Goal: Book appointment/travel/reservation

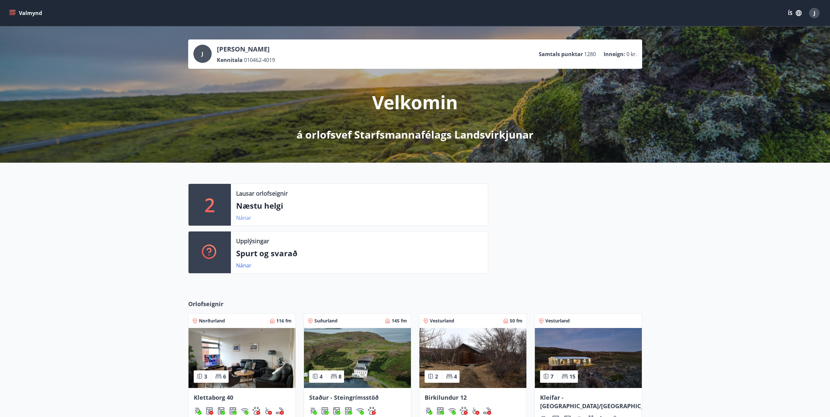
click at [244, 218] on link "Nánar" at bounding box center [243, 217] width 15 height 7
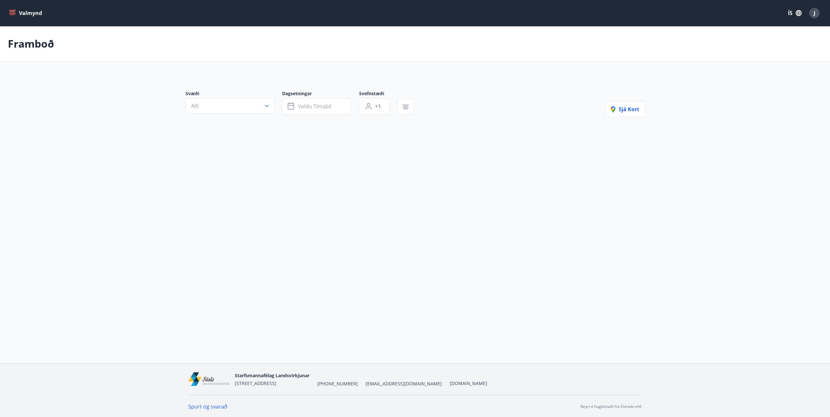
type input "*"
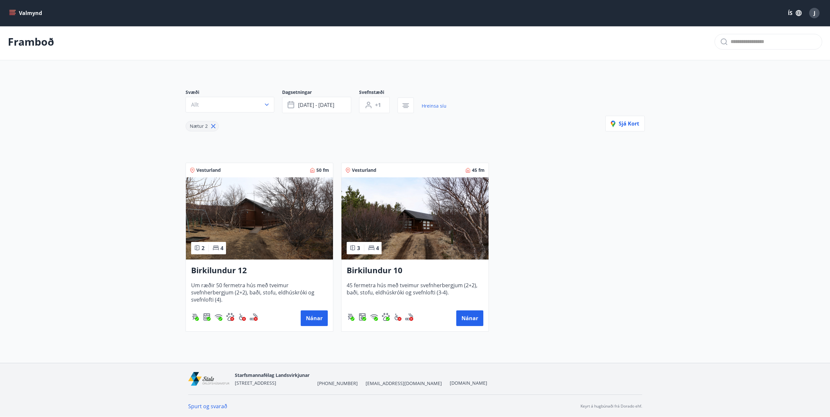
scroll to position [3, 0]
click at [411, 226] on img at bounding box center [414, 218] width 147 height 82
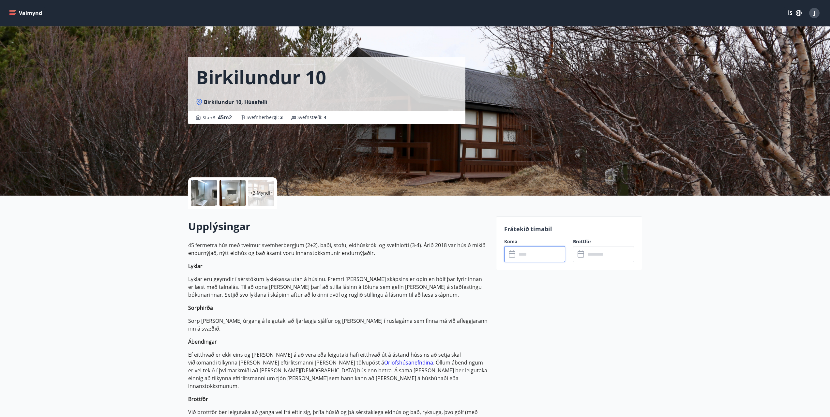
click at [495, 226] on input "text" at bounding box center [541, 254] width 49 height 16
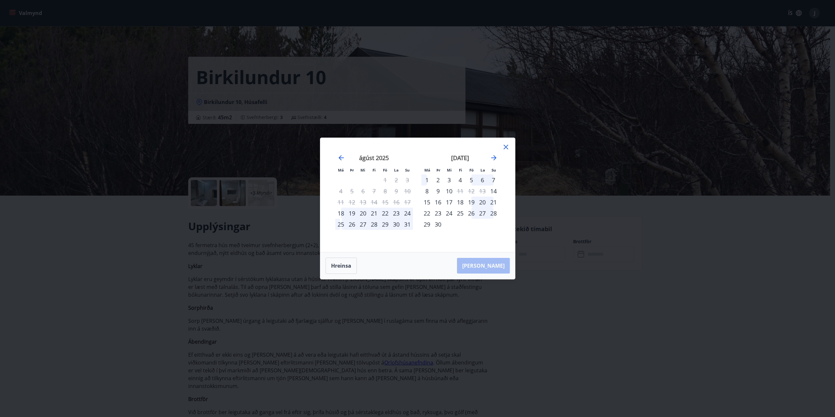
click at [495, 147] on icon at bounding box center [506, 147] width 8 height 8
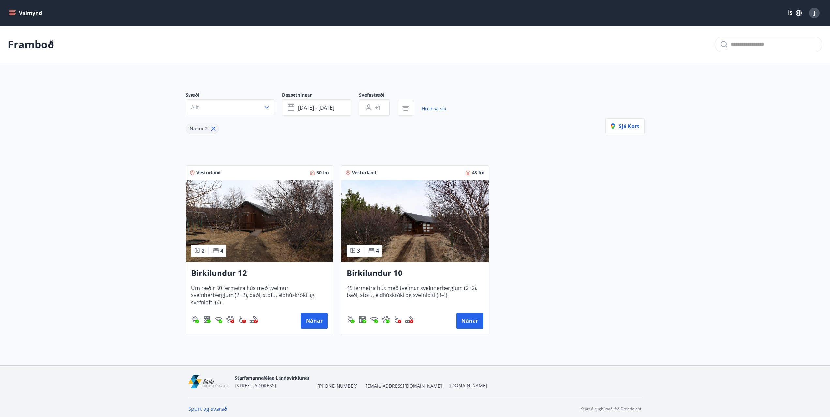
click at [193, 127] on span "Nætur 2" at bounding box center [199, 129] width 18 height 6
click at [213, 128] on icon at bounding box center [213, 128] width 7 height 7
type input "*"
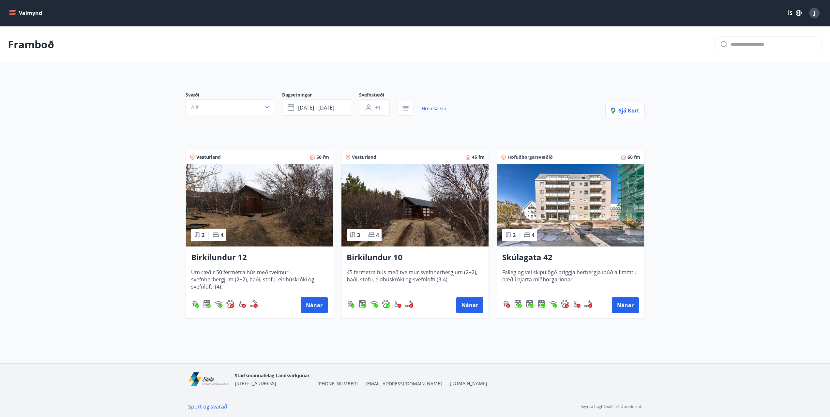
click at [495, 211] on img at bounding box center [570, 205] width 147 height 82
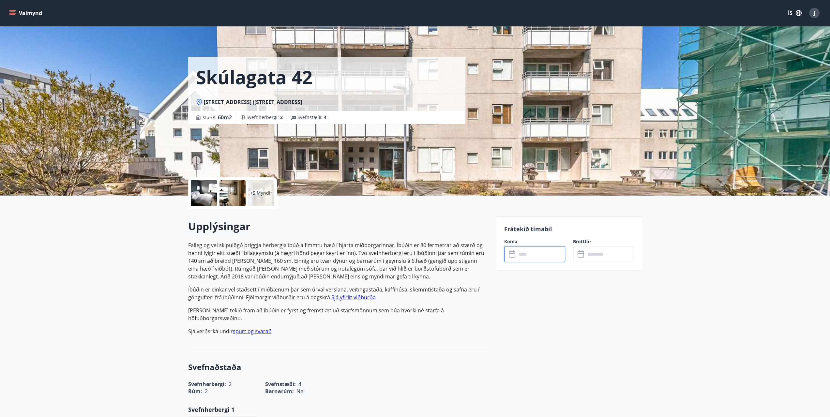
click at [495, 226] on input "text" at bounding box center [541, 254] width 49 height 16
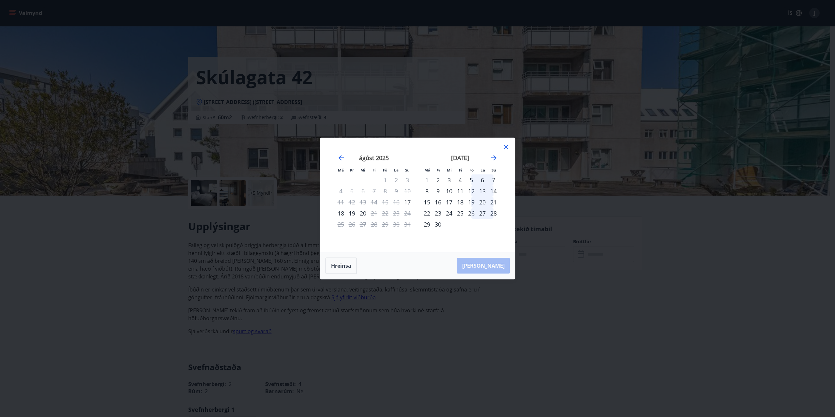
click at [495, 226] on div "Má Þr Mi Fi Fö La Su Má Þr Mi Fi Fö La Su [DATE] 1 2 3 4 5 6 7 8 9 10 11 12 13 …" at bounding box center [417, 208] width 835 height 417
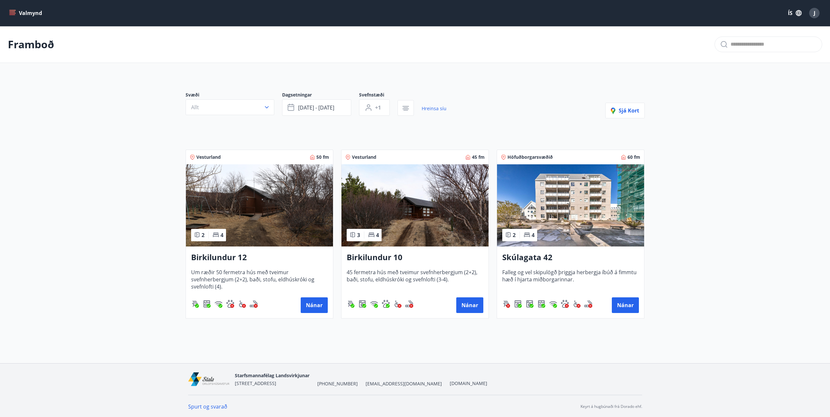
click at [272, 205] on img at bounding box center [259, 205] width 147 height 82
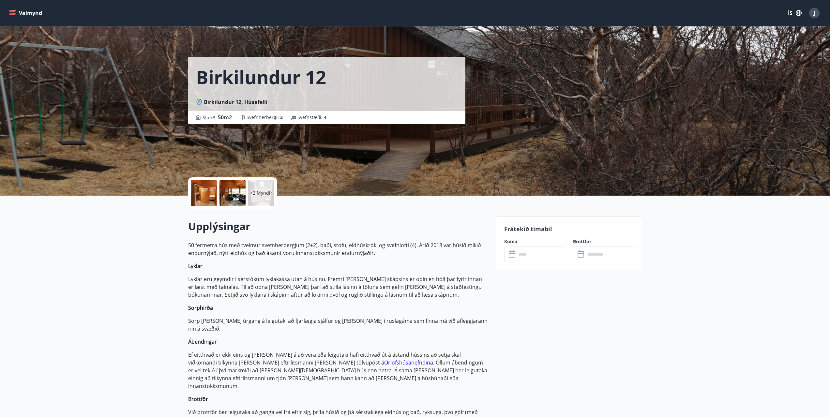
click at [495, 226] on input "text" at bounding box center [541, 254] width 49 height 16
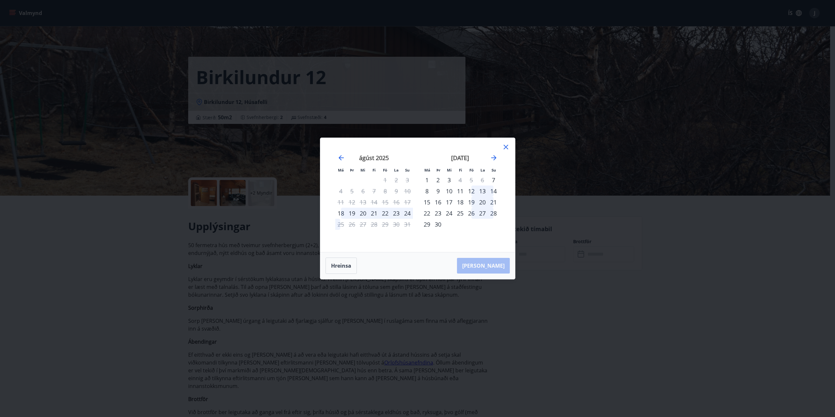
click at [495, 147] on icon at bounding box center [506, 147] width 8 height 8
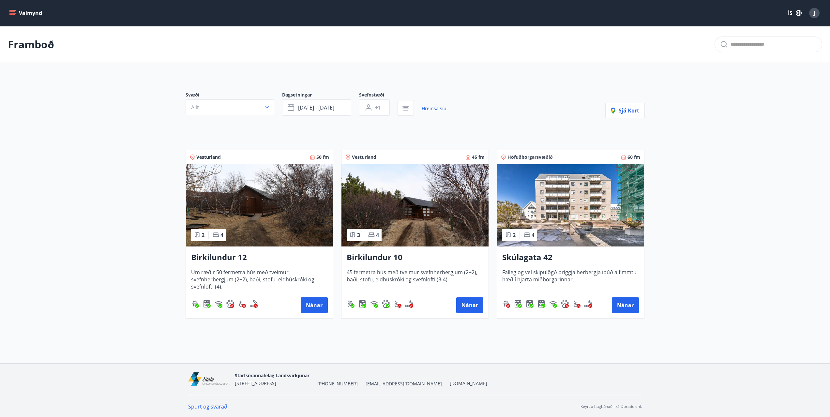
click at [250, 199] on img at bounding box center [259, 205] width 147 height 82
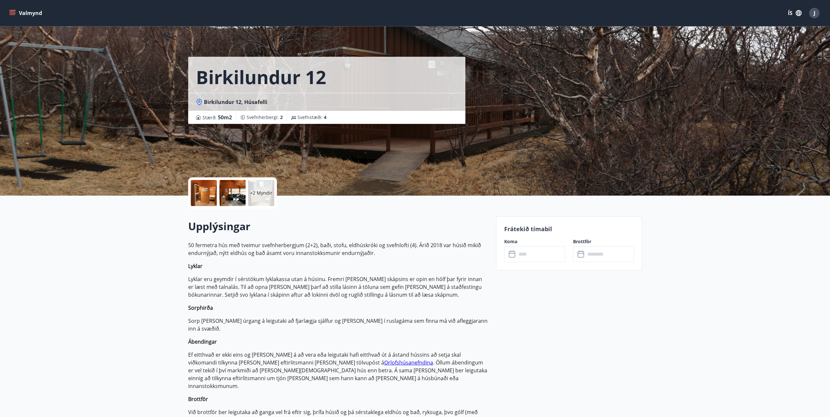
click at [495, 226] on input "text" at bounding box center [541, 254] width 49 height 16
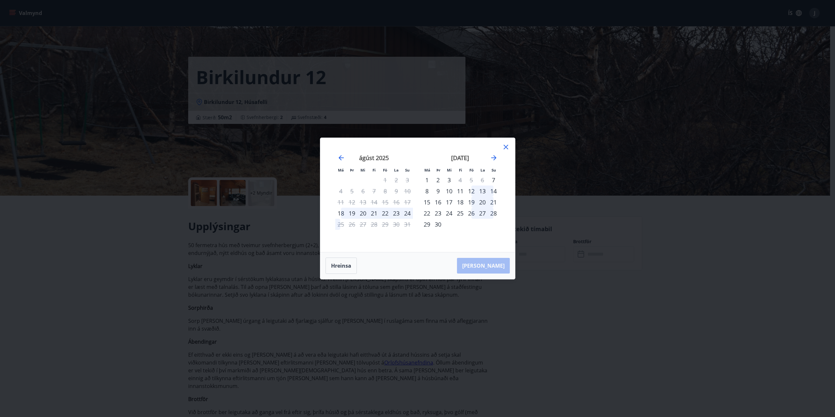
click at [495, 147] on icon at bounding box center [506, 147] width 8 height 8
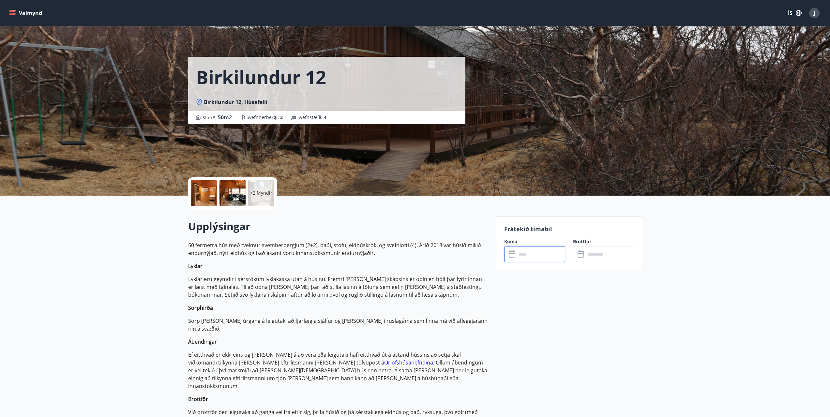
click at [495, 226] on input "text" at bounding box center [541, 254] width 49 height 16
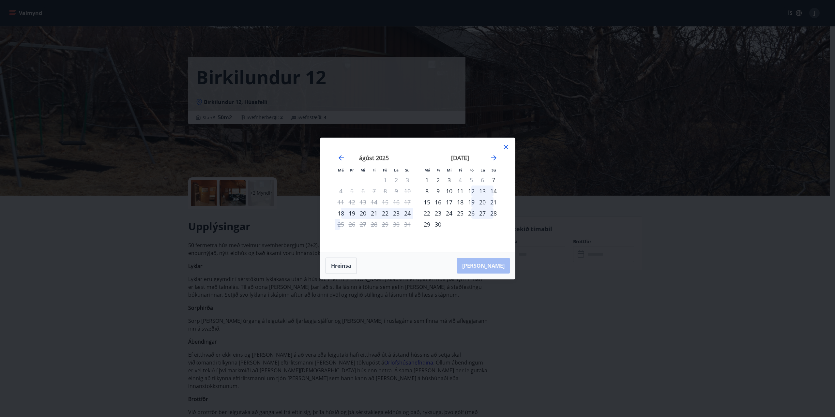
click at [385, 203] on div "15" at bounding box center [385, 202] width 11 height 11
click at [340, 213] on div "18" at bounding box center [340, 213] width 11 height 11
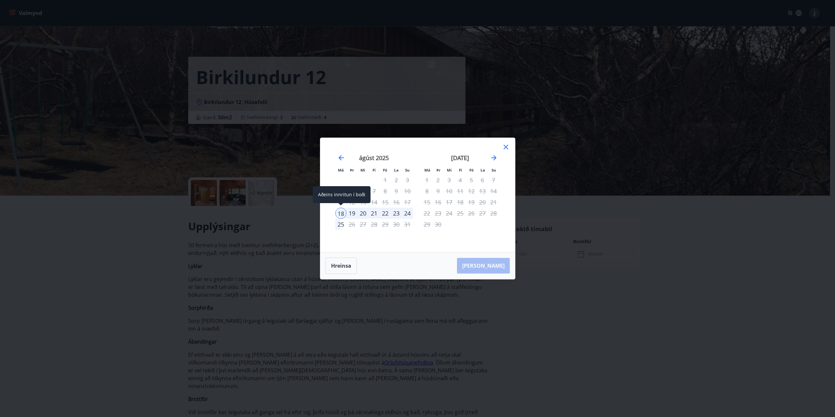
click at [340, 213] on div "18" at bounding box center [340, 213] width 11 height 11
click at [495, 146] on icon at bounding box center [506, 147] width 5 height 5
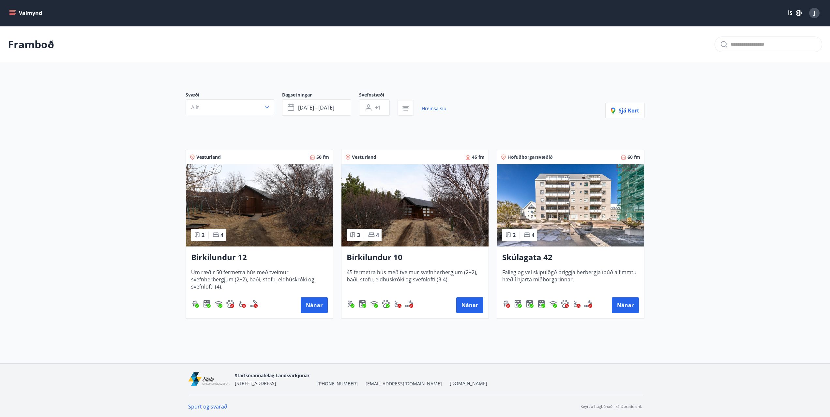
click at [495, 213] on img at bounding box center [570, 205] width 147 height 82
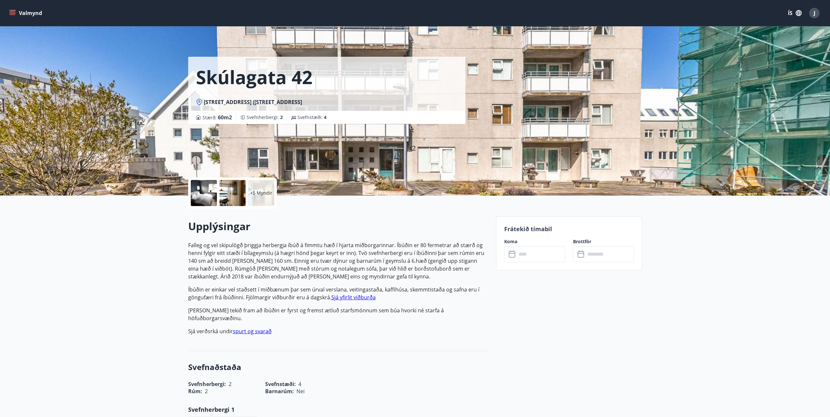
click at [495, 226] on input "text" at bounding box center [541, 254] width 49 height 16
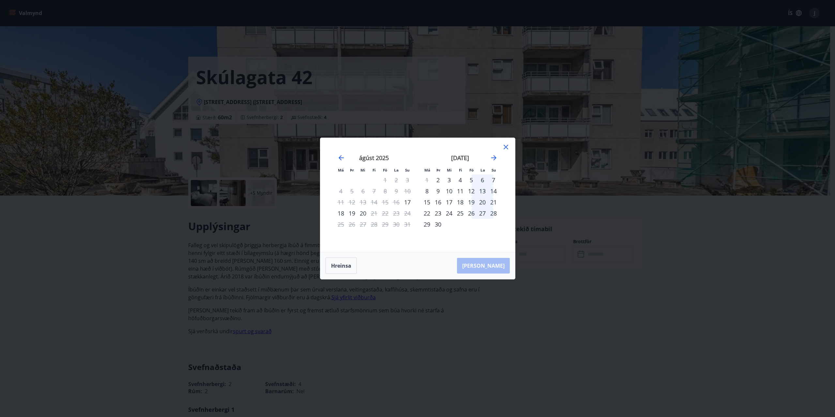
click at [495, 146] on icon at bounding box center [506, 147] width 8 height 8
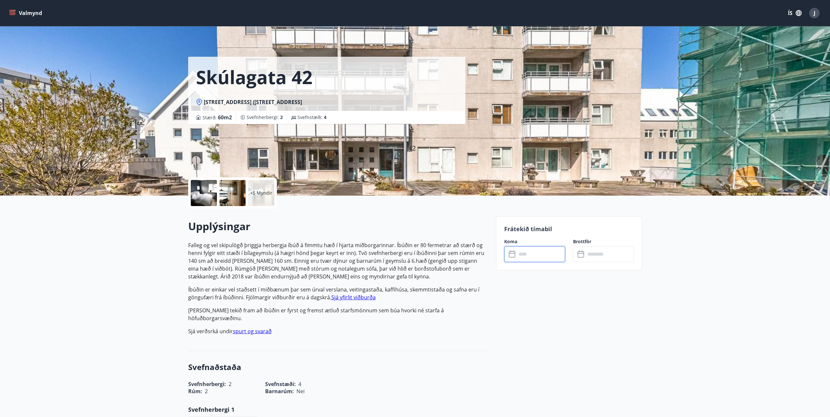
click at [28, 14] on button "Valmynd" at bounding box center [26, 13] width 37 height 12
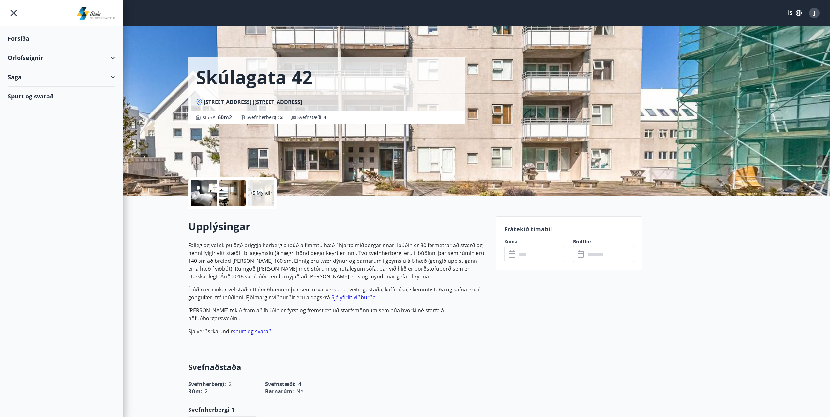
click at [112, 58] on div "Orlofseignir" at bounding box center [61, 57] width 107 height 19
click at [32, 88] on div "Bókunardagatal" at bounding box center [61, 88] width 97 height 14
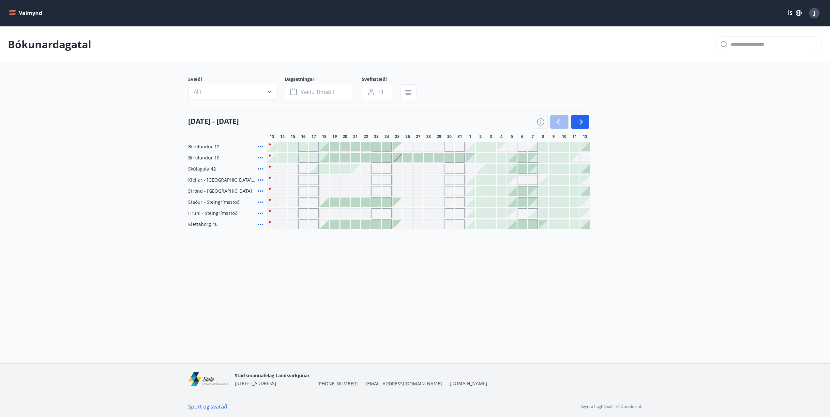
click at [293, 157] on div at bounding box center [292, 157] width 9 height 9
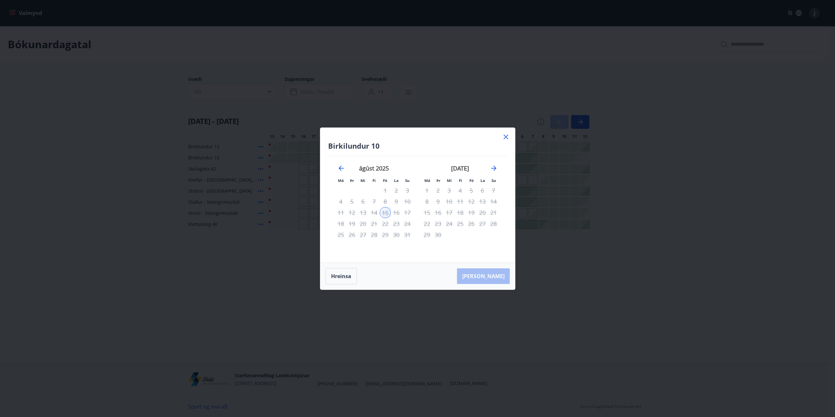
click at [495, 137] on icon at bounding box center [506, 137] width 5 height 5
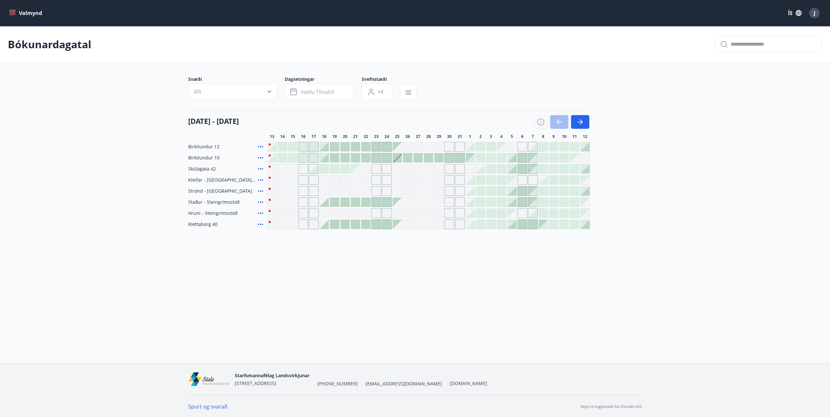
click at [293, 146] on div at bounding box center [292, 146] width 9 height 9
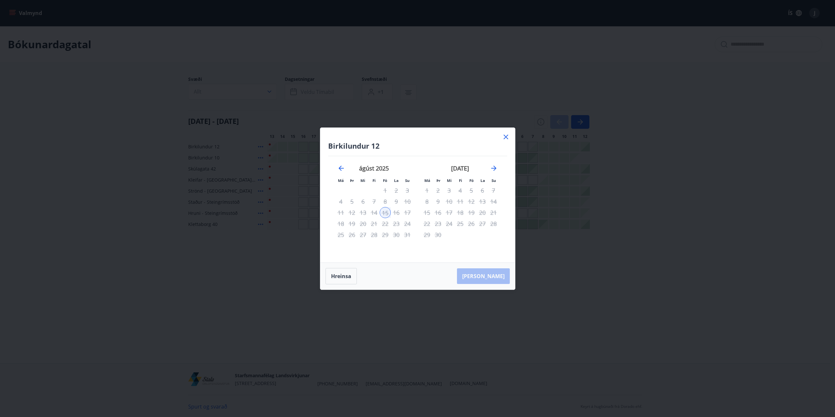
click at [495, 137] on icon at bounding box center [506, 137] width 5 height 5
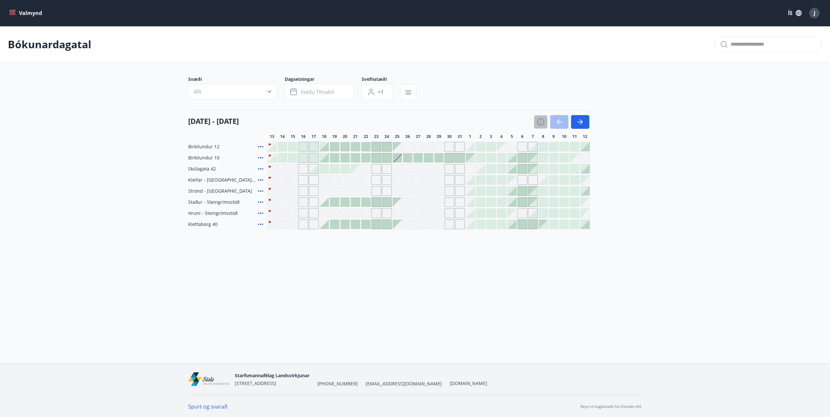
click at [495, 122] on icon "button" at bounding box center [541, 122] width 8 height 8
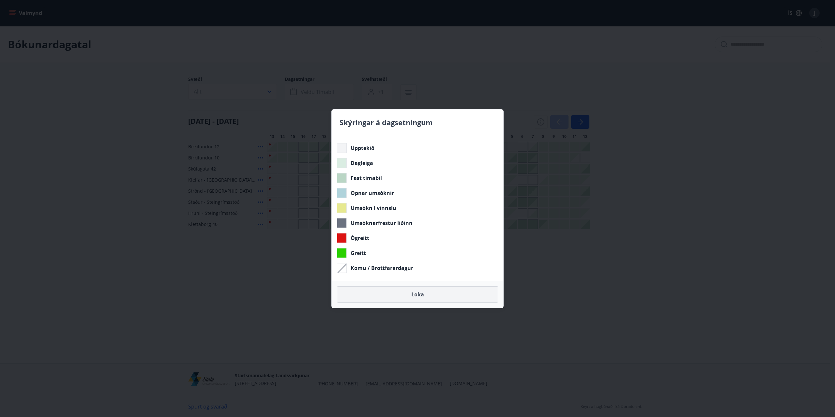
click at [423, 226] on button "Loka" at bounding box center [417, 294] width 161 height 16
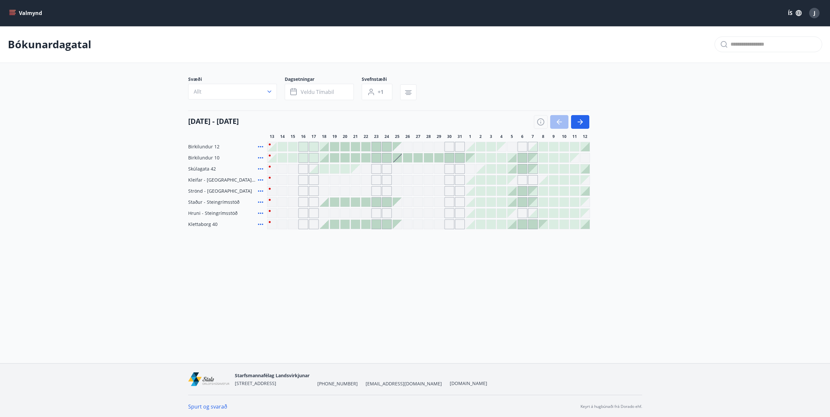
click at [292, 145] on div at bounding box center [292, 146] width 9 height 9
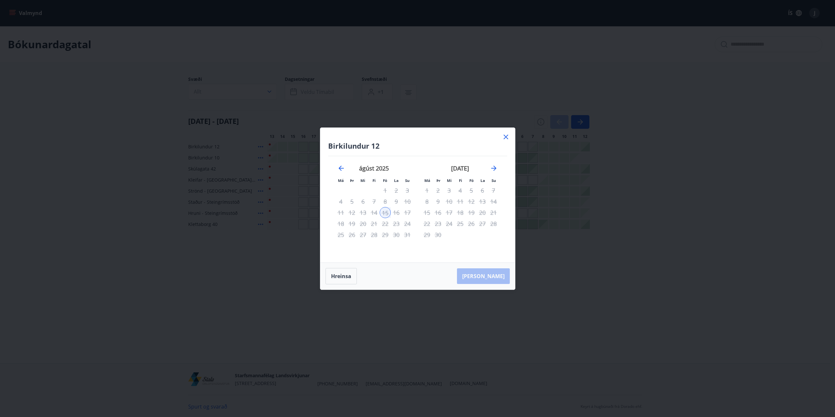
click at [495, 137] on icon at bounding box center [506, 137] width 8 height 8
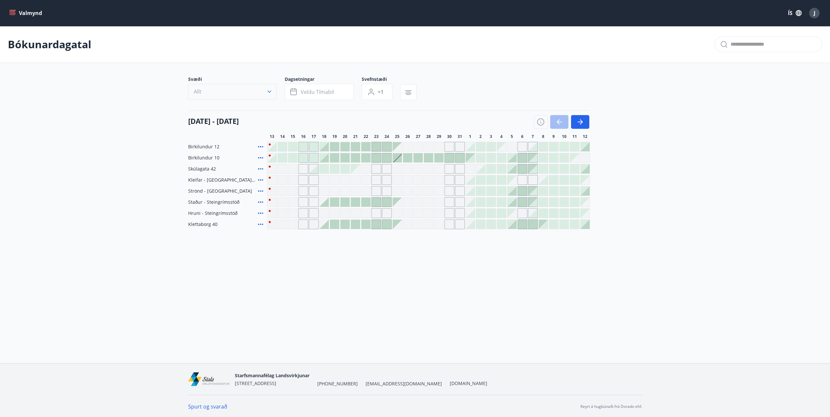
click at [271, 91] on icon "button" at bounding box center [269, 92] width 4 height 2
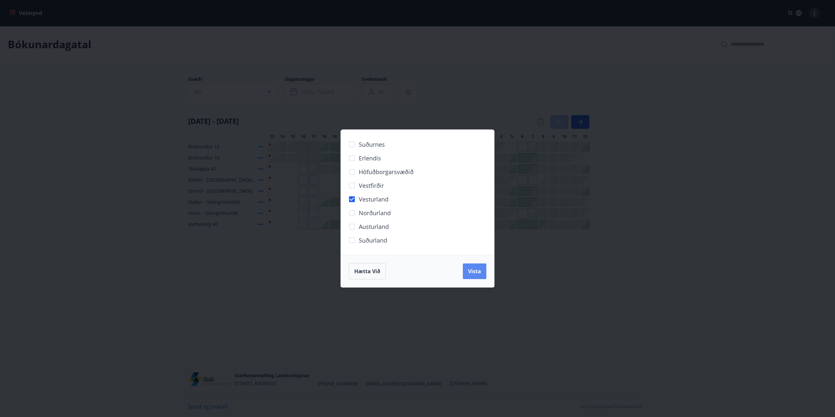
click at [474, 226] on span "Vista" at bounding box center [474, 271] width 13 height 7
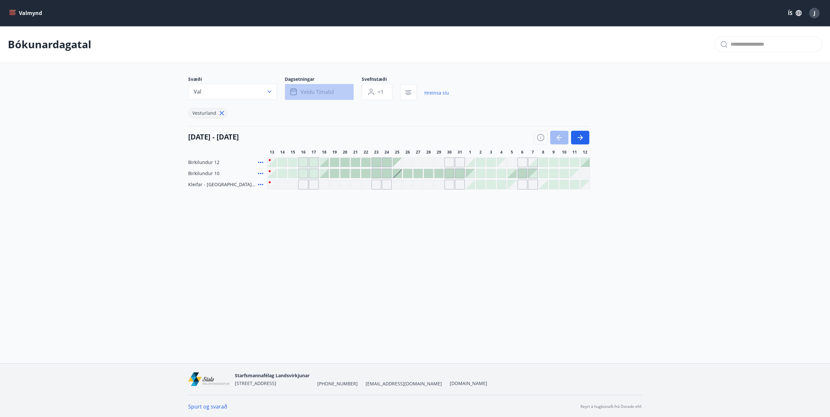
click at [312, 92] on span "Veldu tímabil" at bounding box center [317, 91] width 33 height 7
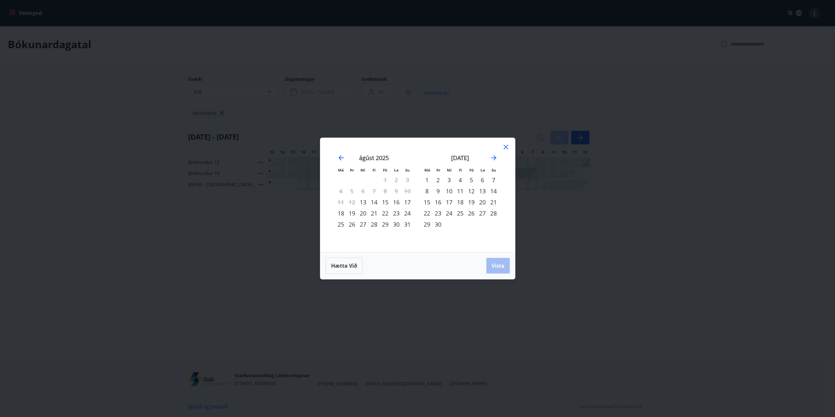
click at [385, 201] on div "15" at bounding box center [385, 202] width 11 height 11
click at [495, 226] on span "Vista" at bounding box center [498, 265] width 13 height 7
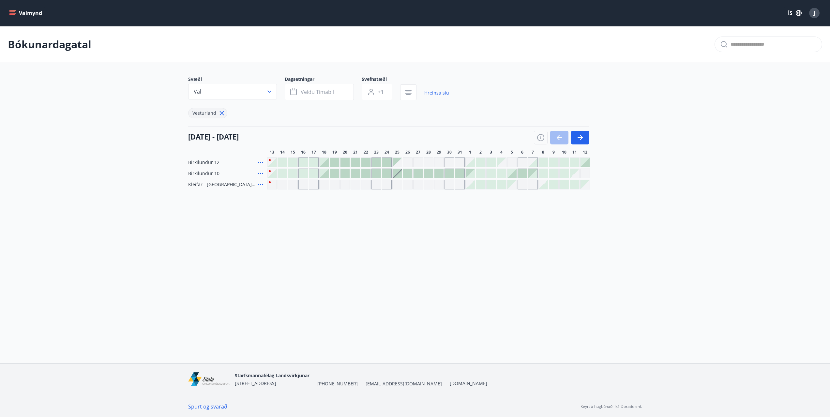
click at [260, 162] on icon at bounding box center [260, 162] width 5 height 1
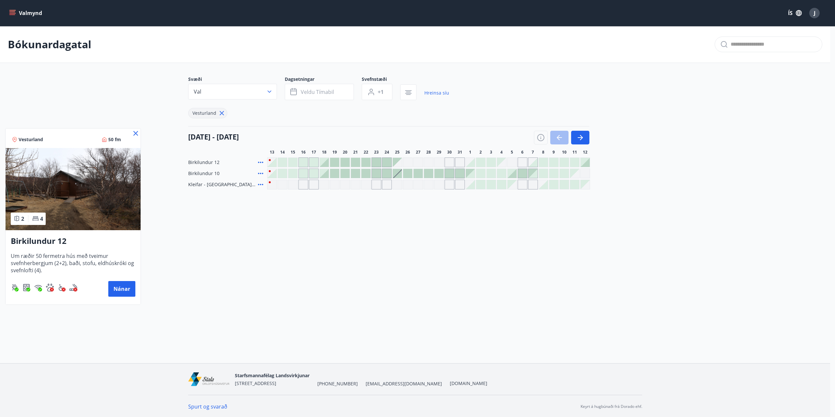
click at [134, 132] on icon at bounding box center [135, 133] width 5 height 5
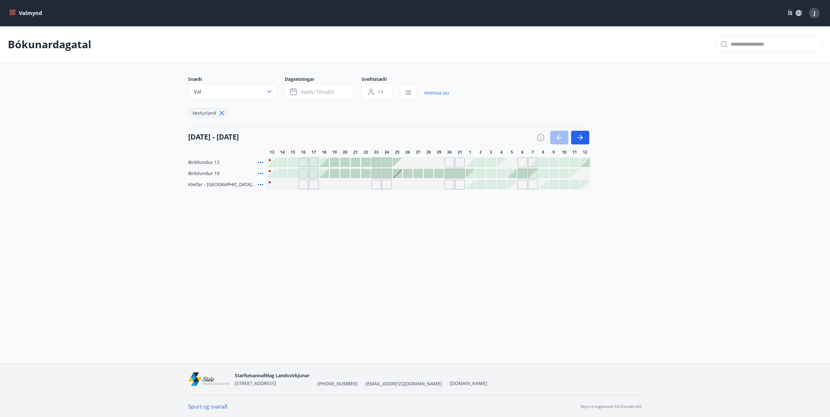
click at [261, 173] on icon at bounding box center [261, 174] width 8 height 8
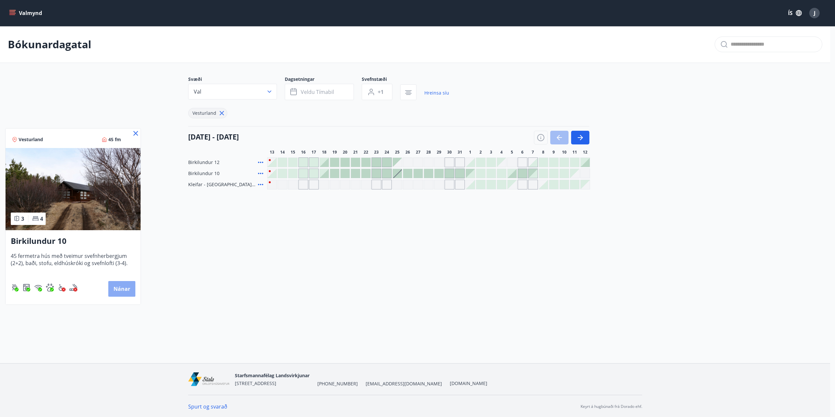
click at [117, 226] on button "Nánar" at bounding box center [121, 289] width 27 height 16
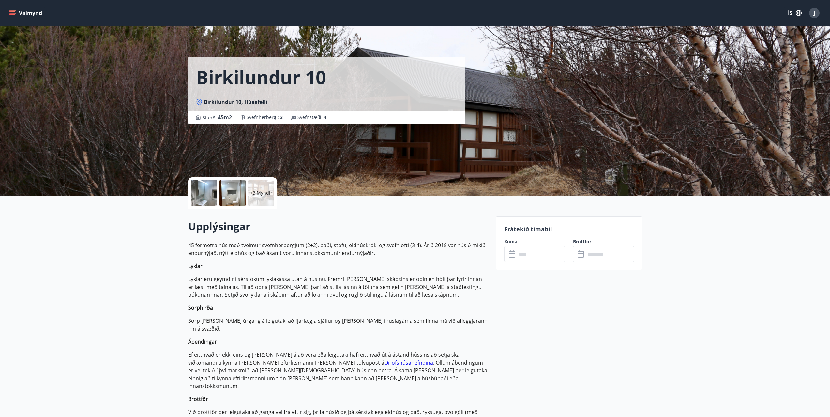
click at [495, 226] on input "text" at bounding box center [541, 254] width 49 height 16
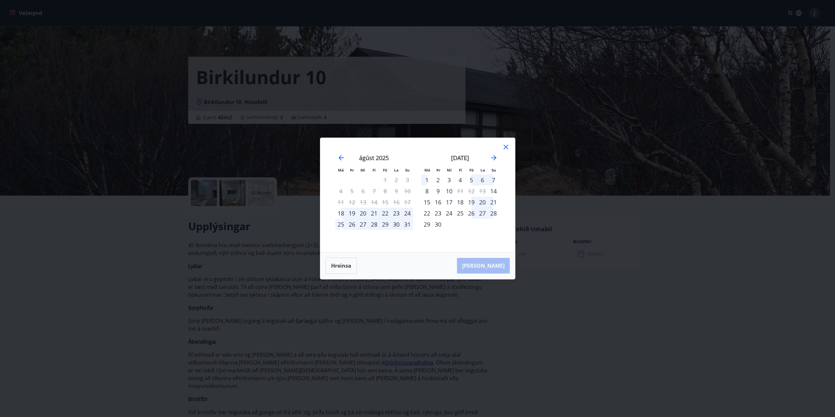
click at [495, 148] on icon at bounding box center [506, 147] width 8 height 8
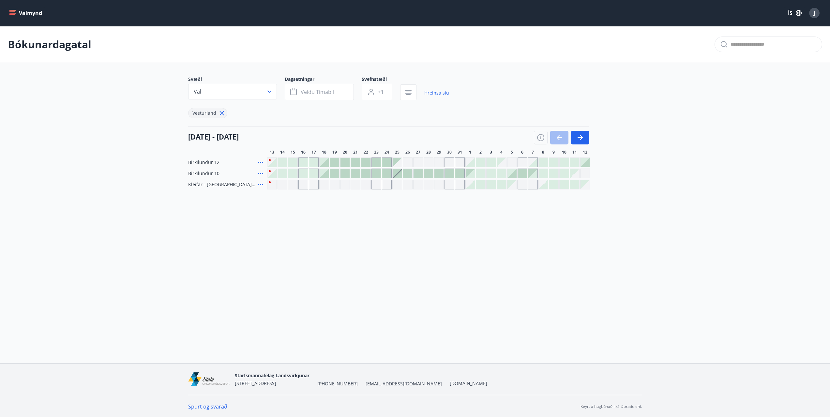
click at [293, 173] on div at bounding box center [292, 173] width 9 height 9
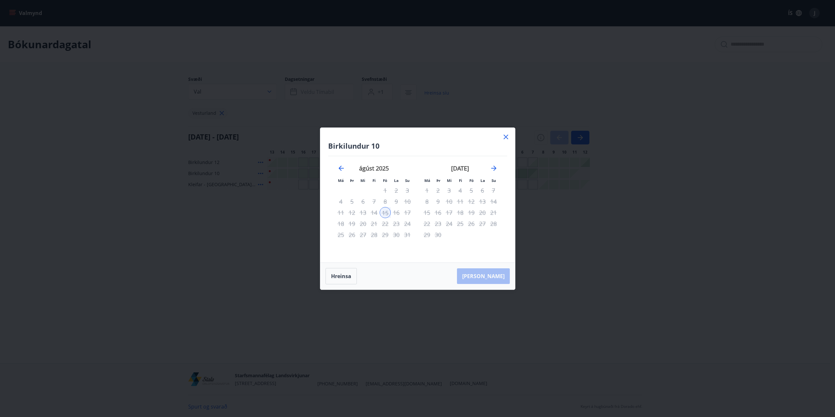
click at [386, 212] on div "15" at bounding box center [385, 212] width 11 height 11
click at [495, 137] on icon at bounding box center [505, 136] width 1 height 1
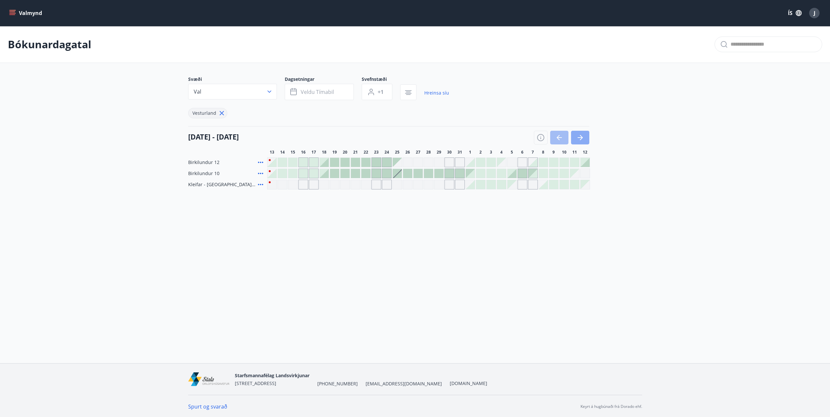
click at [495, 136] on icon "button" at bounding box center [580, 138] width 8 height 8
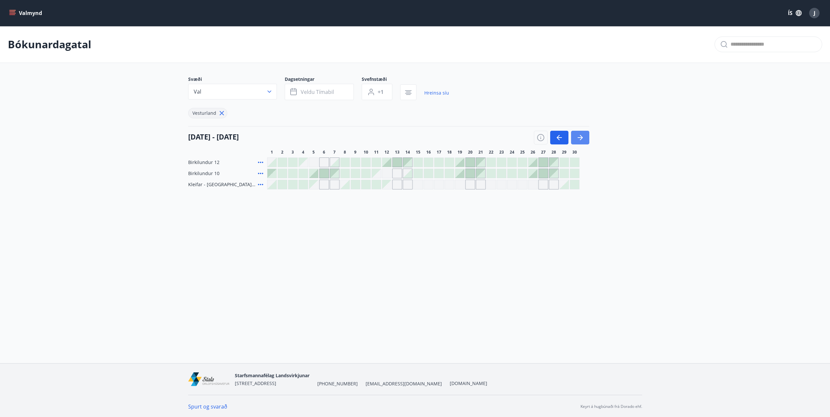
click at [495, 136] on icon "button" at bounding box center [580, 138] width 8 height 8
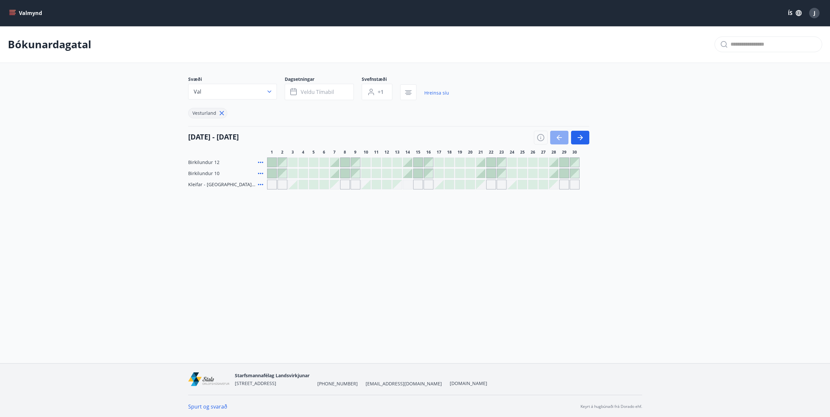
click at [495, 136] on icon "button" at bounding box center [558, 137] width 3 height 5
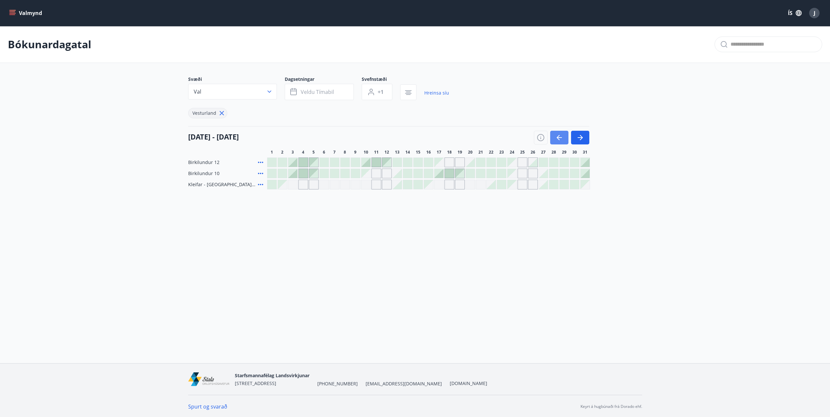
click at [495, 136] on icon "button" at bounding box center [558, 137] width 3 height 5
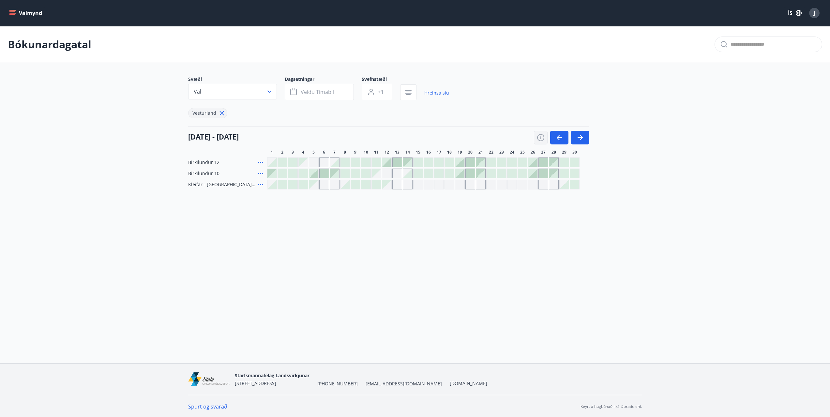
click at [495, 140] on icon "button" at bounding box center [541, 138] width 8 height 8
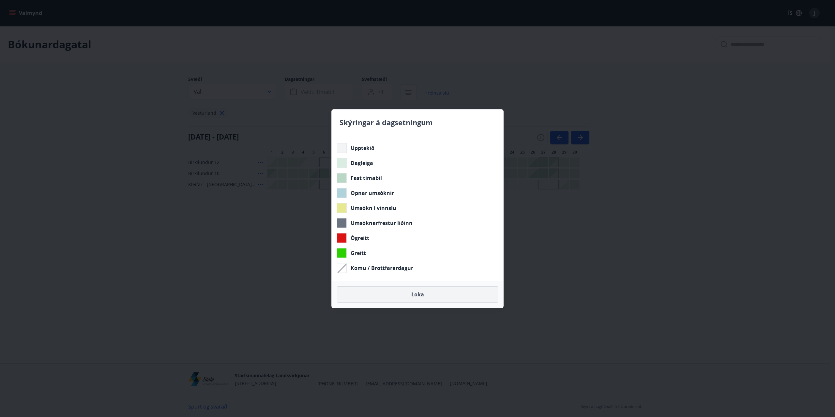
drag, startPoint x: 427, startPoint y: 294, endPoint x: 423, endPoint y: 288, distance: 7.2
click at [427, 226] on button "Loka" at bounding box center [417, 294] width 161 height 16
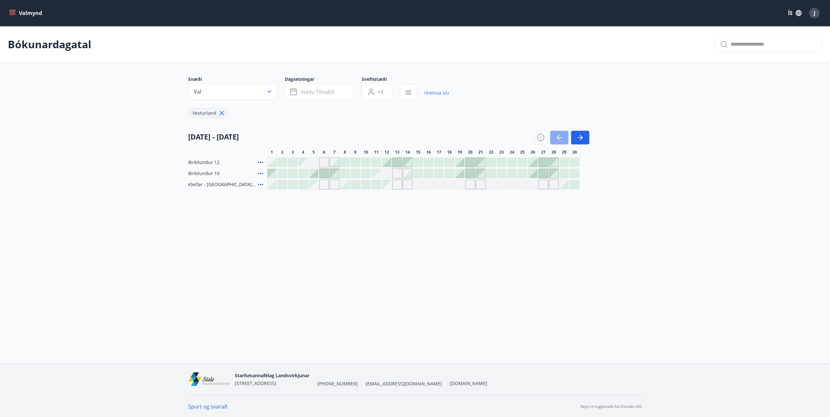
click at [495, 136] on icon "button" at bounding box center [559, 138] width 8 height 8
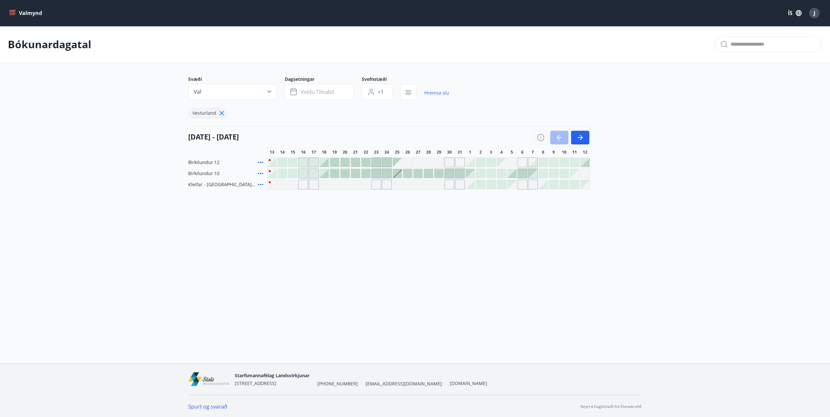
click at [304, 174] on div at bounding box center [303, 173] width 9 height 9
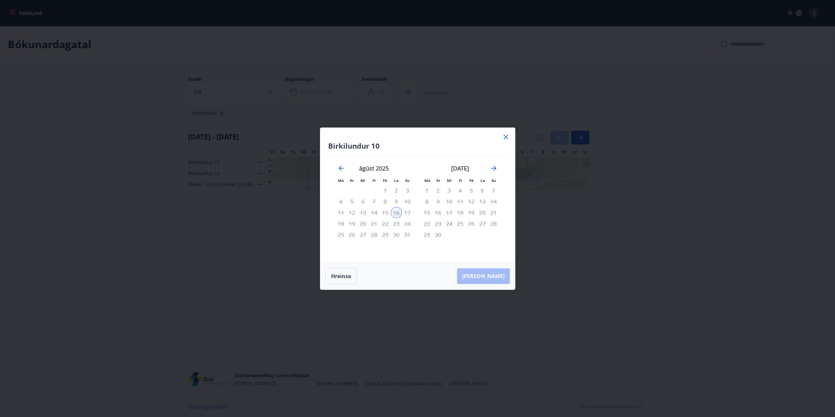
click at [397, 213] on div "16" at bounding box center [396, 212] width 11 height 11
click at [495, 138] on icon at bounding box center [506, 137] width 8 height 8
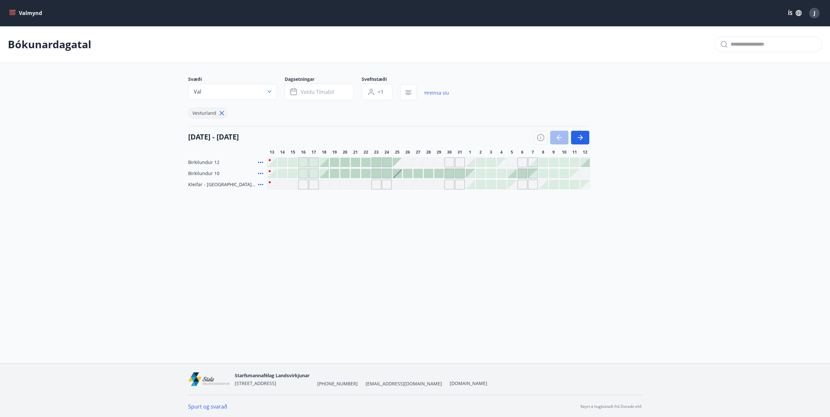
click at [262, 173] on icon at bounding box center [261, 174] width 8 height 8
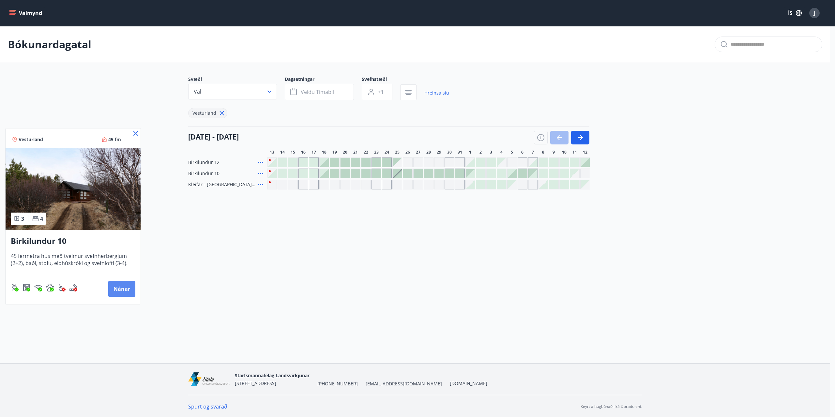
click at [123, 226] on button "Nánar" at bounding box center [121, 289] width 27 height 16
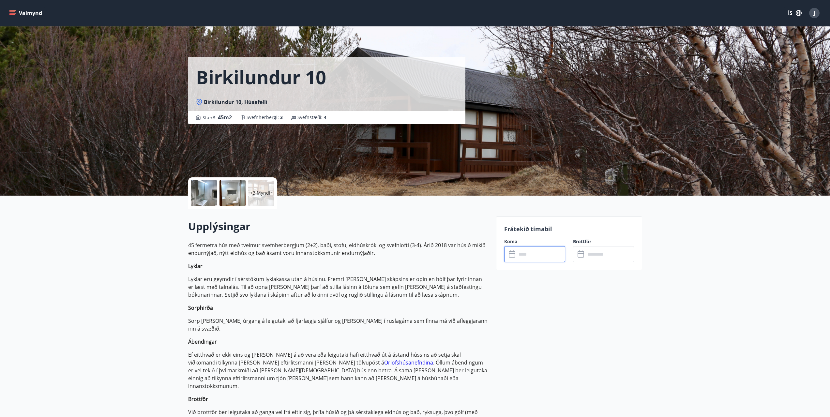
click at [495, 226] on input "text" at bounding box center [541, 254] width 49 height 16
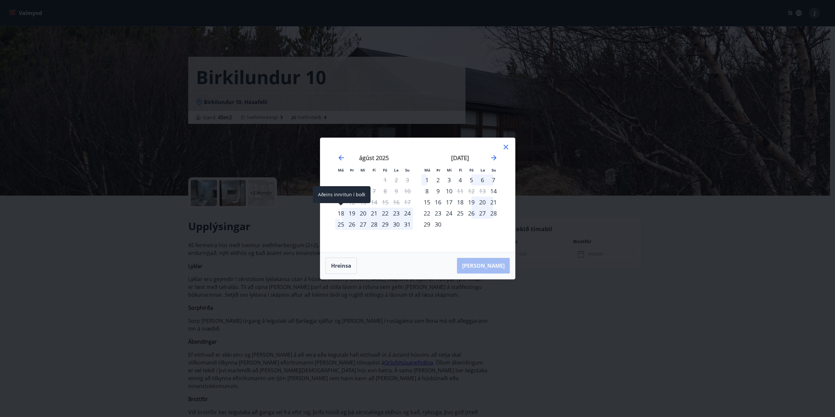
click at [340, 213] on div "18" at bounding box center [340, 213] width 11 height 11
click at [352, 214] on div "19" at bounding box center [351, 213] width 11 height 11
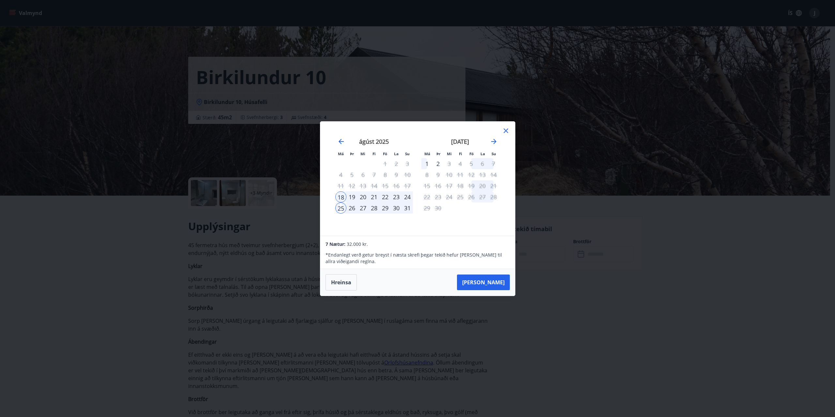
click at [352, 197] on div "19" at bounding box center [351, 196] width 11 height 11
click at [341, 196] on div "18" at bounding box center [340, 196] width 11 height 11
click at [352, 196] on div "19" at bounding box center [351, 196] width 11 height 11
click at [363, 197] on div "20" at bounding box center [362, 196] width 11 height 11
click at [495, 130] on icon at bounding box center [506, 131] width 5 height 5
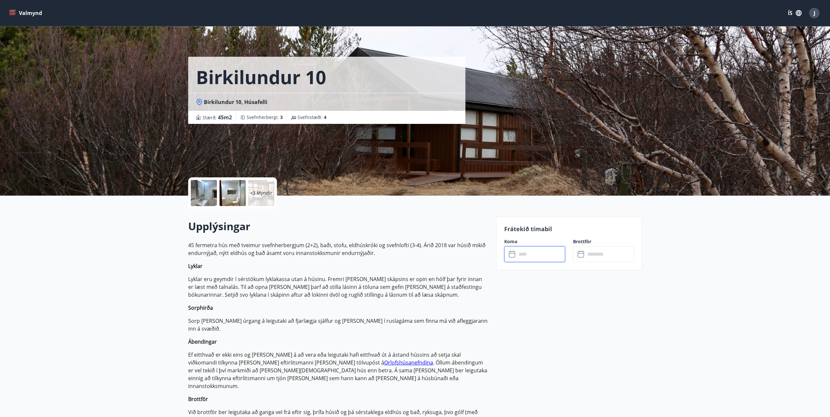
click at [495, 226] on input "text" at bounding box center [541, 254] width 49 height 16
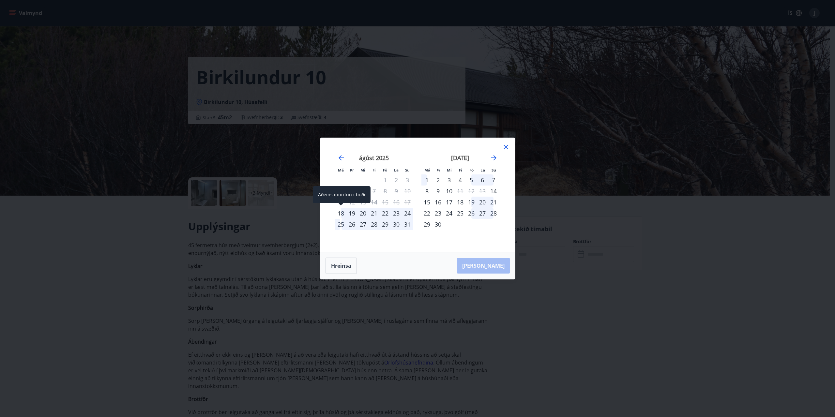
click at [341, 212] on div "18" at bounding box center [340, 213] width 11 height 11
click at [365, 213] on div "20" at bounding box center [362, 213] width 11 height 11
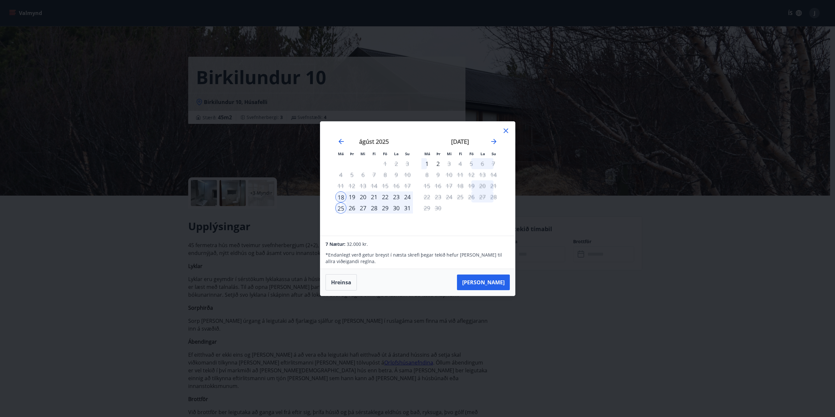
click at [495, 129] on icon at bounding box center [506, 131] width 5 height 5
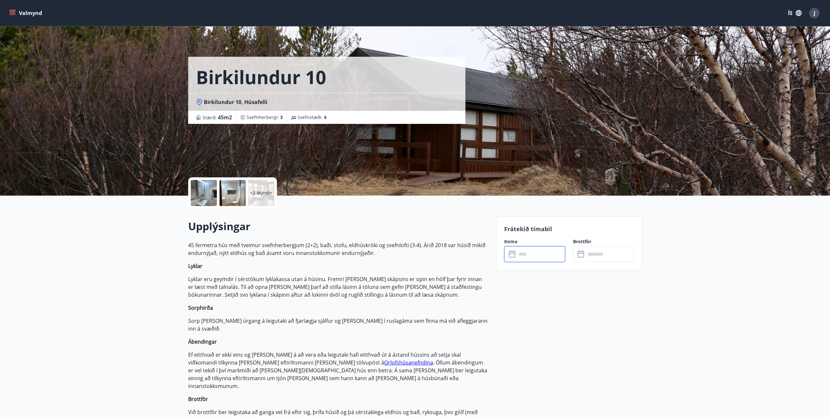
click at [495, 226] on input "text" at bounding box center [541, 254] width 49 height 16
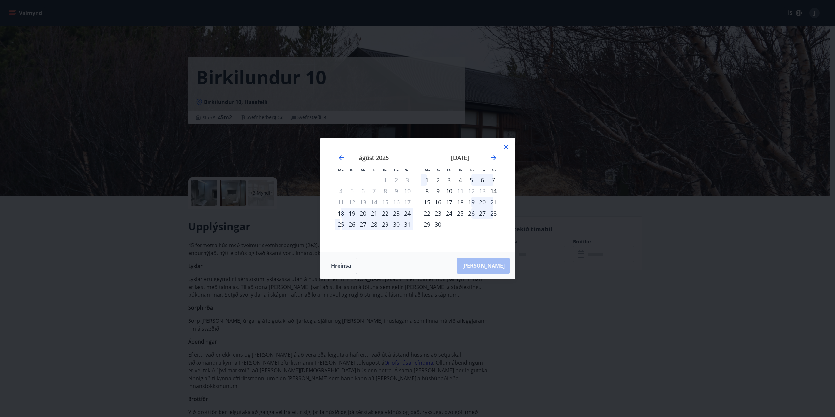
click at [495, 149] on icon at bounding box center [506, 147] width 8 height 8
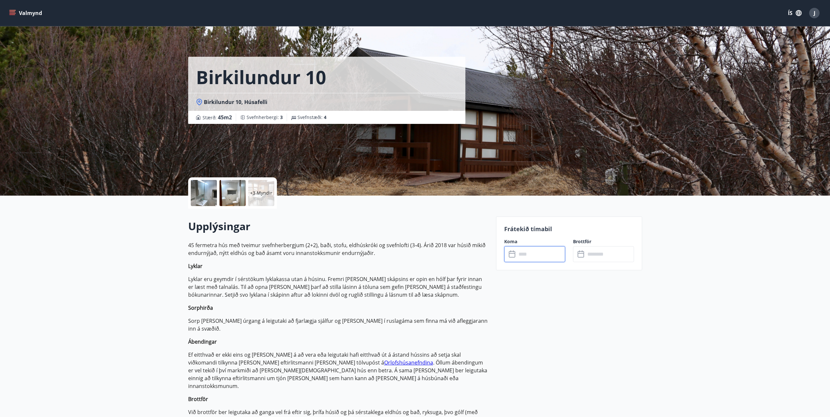
click at [495, 226] on icon at bounding box center [513, 254] width 8 height 8
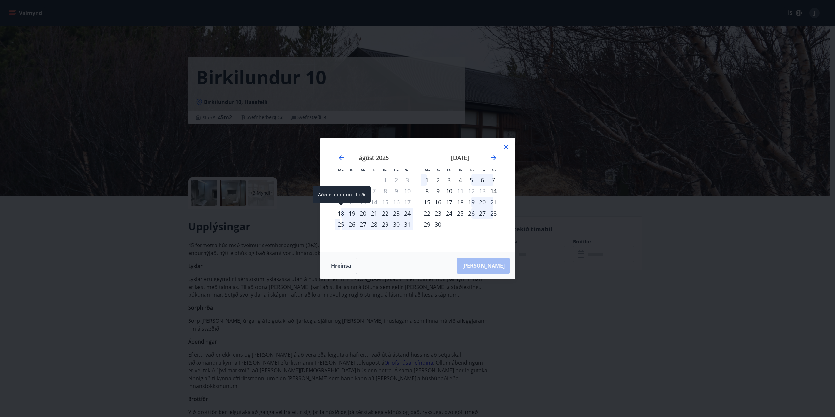
click at [343, 212] on div "18" at bounding box center [340, 213] width 11 height 11
click at [340, 214] on div "18" at bounding box center [340, 213] width 11 height 11
click at [352, 214] on div "19" at bounding box center [351, 213] width 11 height 11
click at [340, 213] on div "18" at bounding box center [340, 213] width 11 height 11
click at [339, 213] on div "18" at bounding box center [340, 213] width 11 height 11
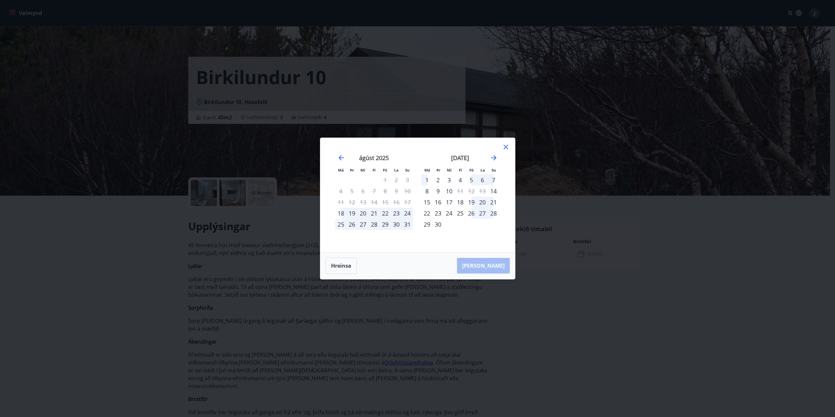
click at [495, 147] on icon at bounding box center [506, 147] width 8 height 8
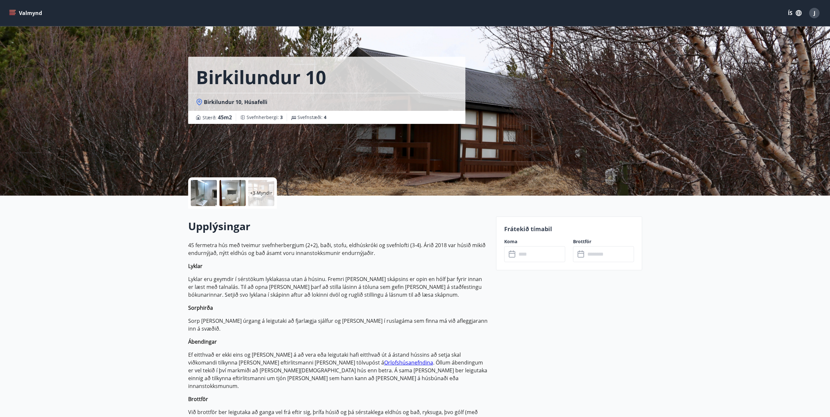
click at [495, 226] on icon at bounding box center [513, 254] width 8 height 8
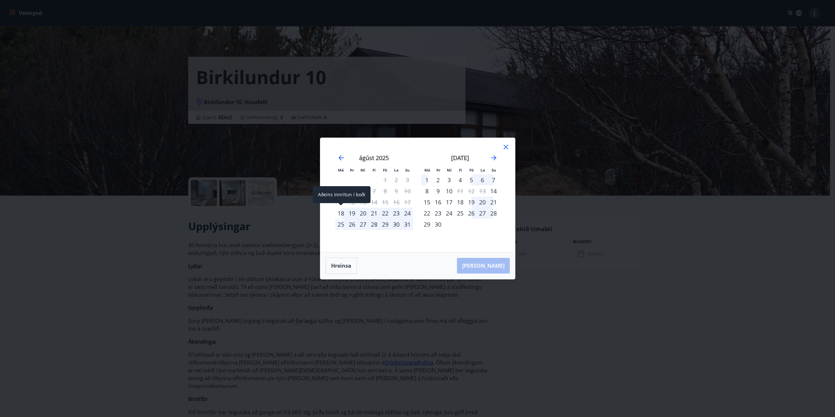
click at [343, 213] on div "18" at bounding box center [340, 213] width 11 height 11
click at [341, 213] on div "18" at bounding box center [340, 213] width 11 height 11
click at [341, 224] on div "25" at bounding box center [340, 224] width 11 height 11
click at [352, 213] on div "19" at bounding box center [351, 213] width 11 height 11
click at [426, 181] on div "1" at bounding box center [426, 179] width 11 height 11
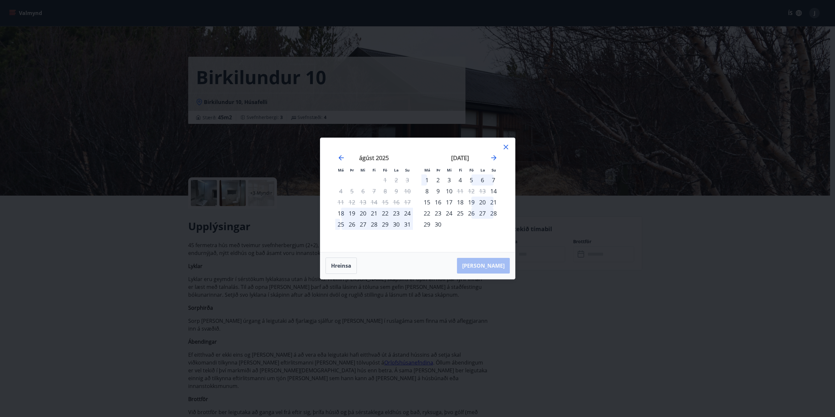
click at [495, 149] on icon at bounding box center [506, 147] width 8 height 8
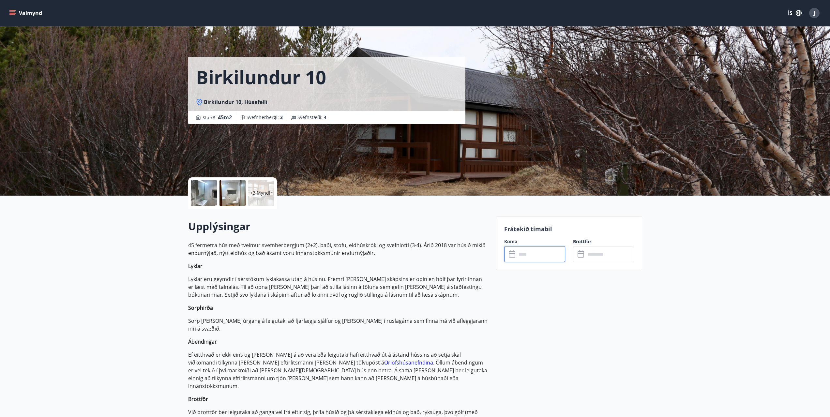
click at [528, 255] on input "text" at bounding box center [541, 254] width 49 height 16
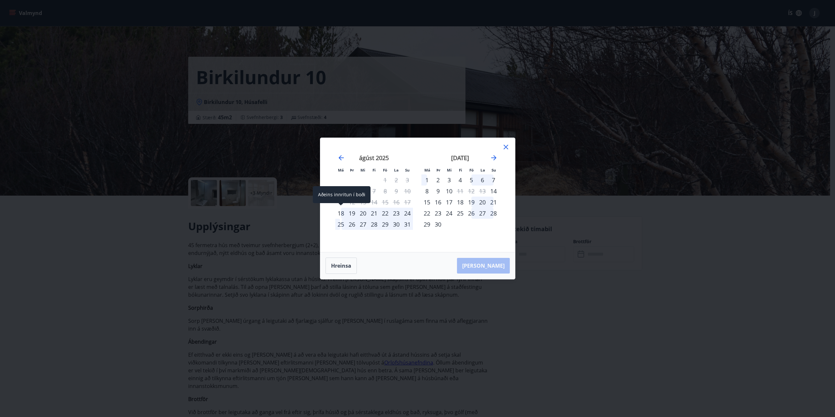
click at [340, 213] on div "18" at bounding box center [340, 213] width 11 height 11
click at [340, 224] on div "25" at bounding box center [340, 224] width 11 height 11
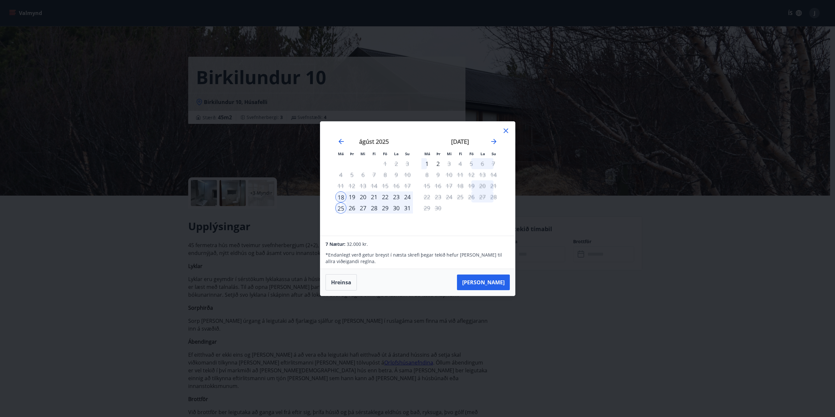
click at [506, 130] on icon at bounding box center [506, 131] width 5 height 5
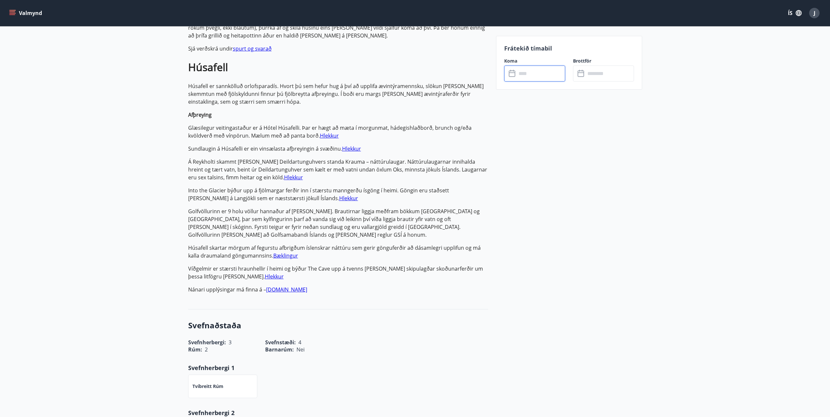
scroll to position [219, 0]
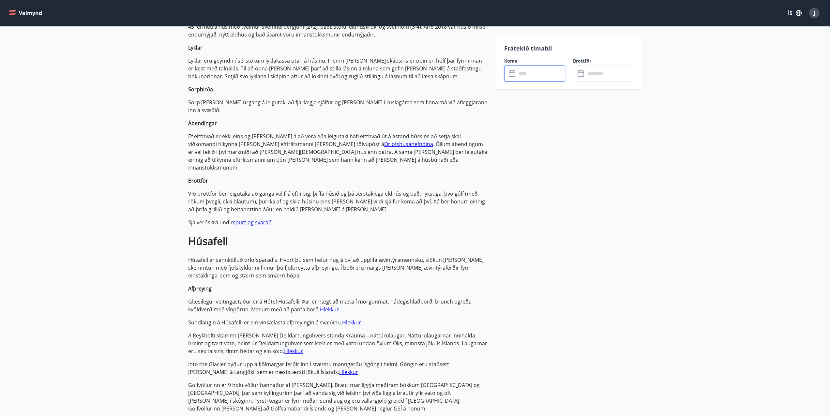
click at [261, 219] on link "spurt og svarað" at bounding box center [252, 222] width 39 height 7
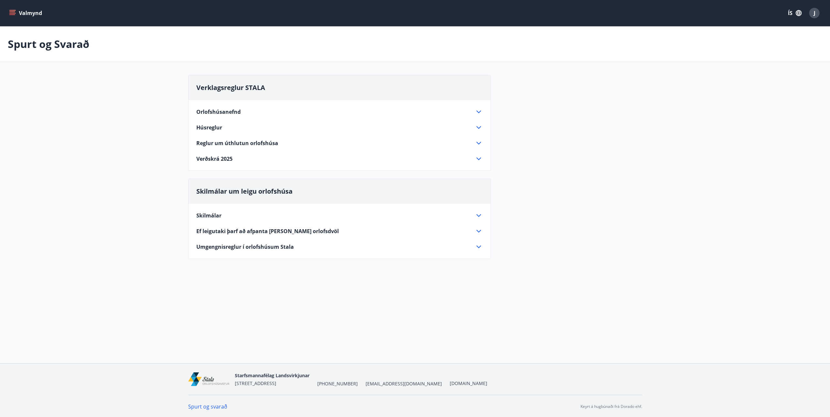
click at [480, 127] on icon at bounding box center [479, 128] width 8 height 8
